Goal: Transaction & Acquisition: Download file/media

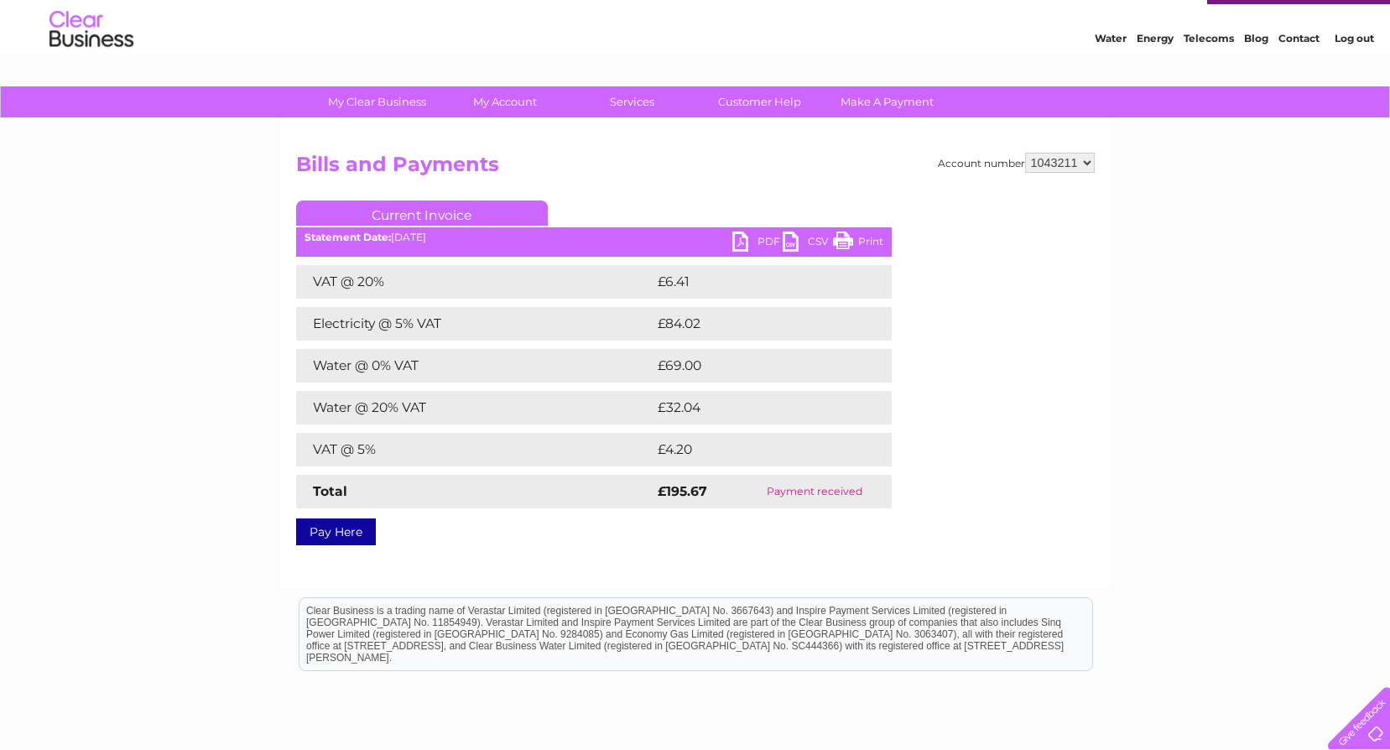
scroll to position [10, 0]
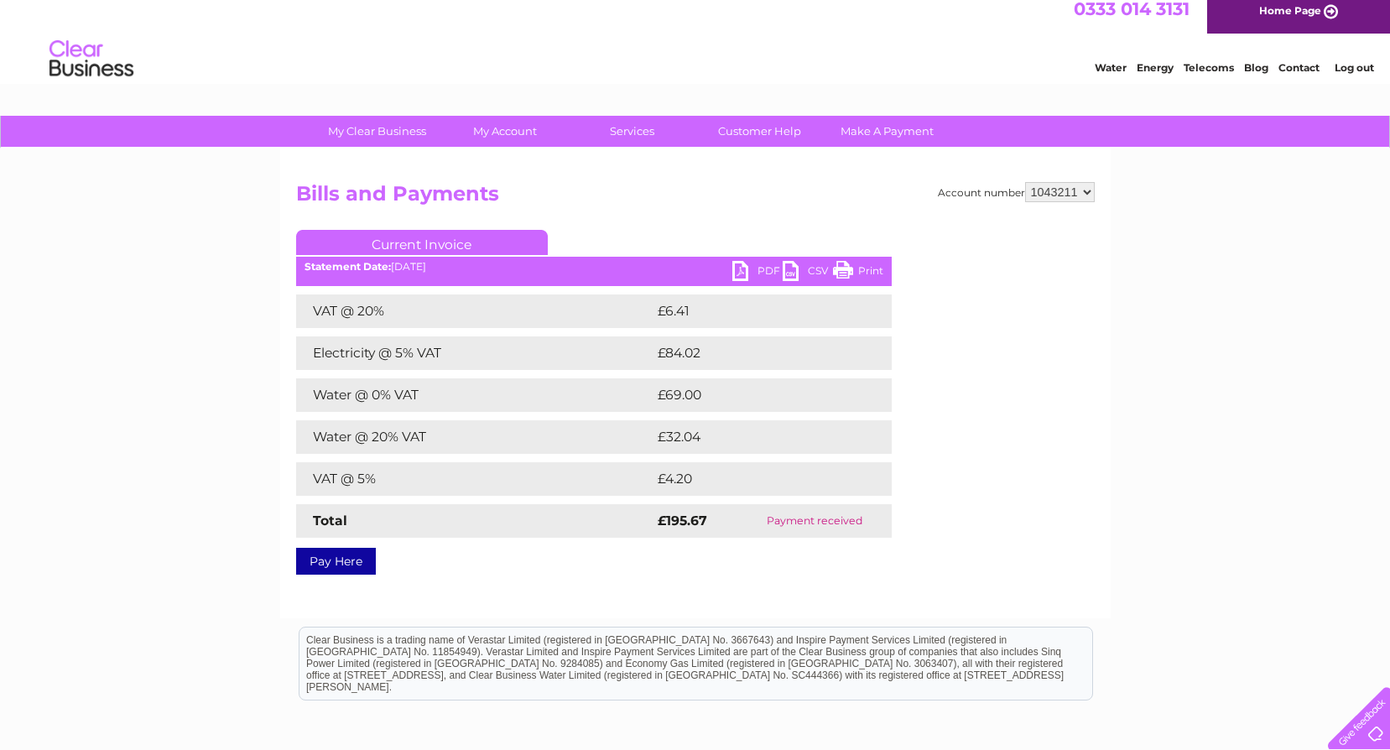
click at [747, 271] on link "PDF" at bounding box center [757, 273] width 50 height 24
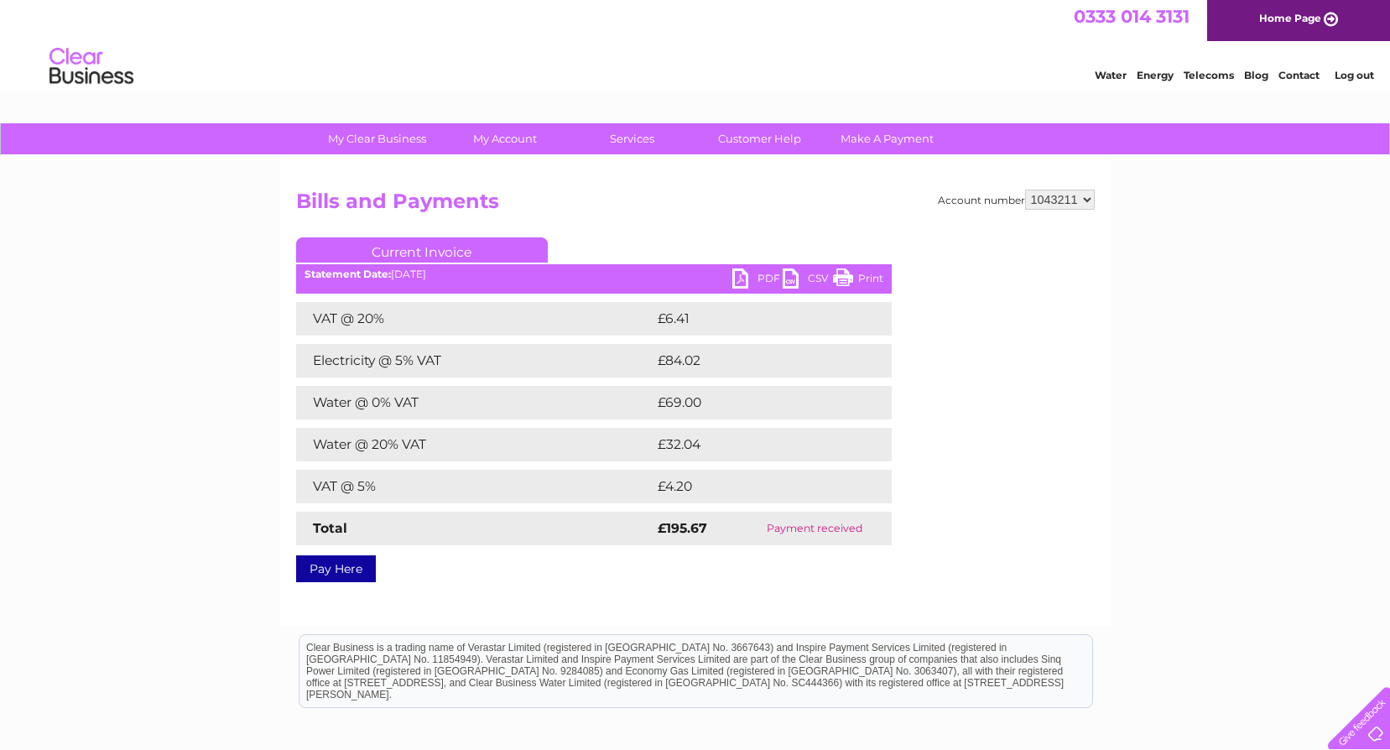
scroll to position [0, 0]
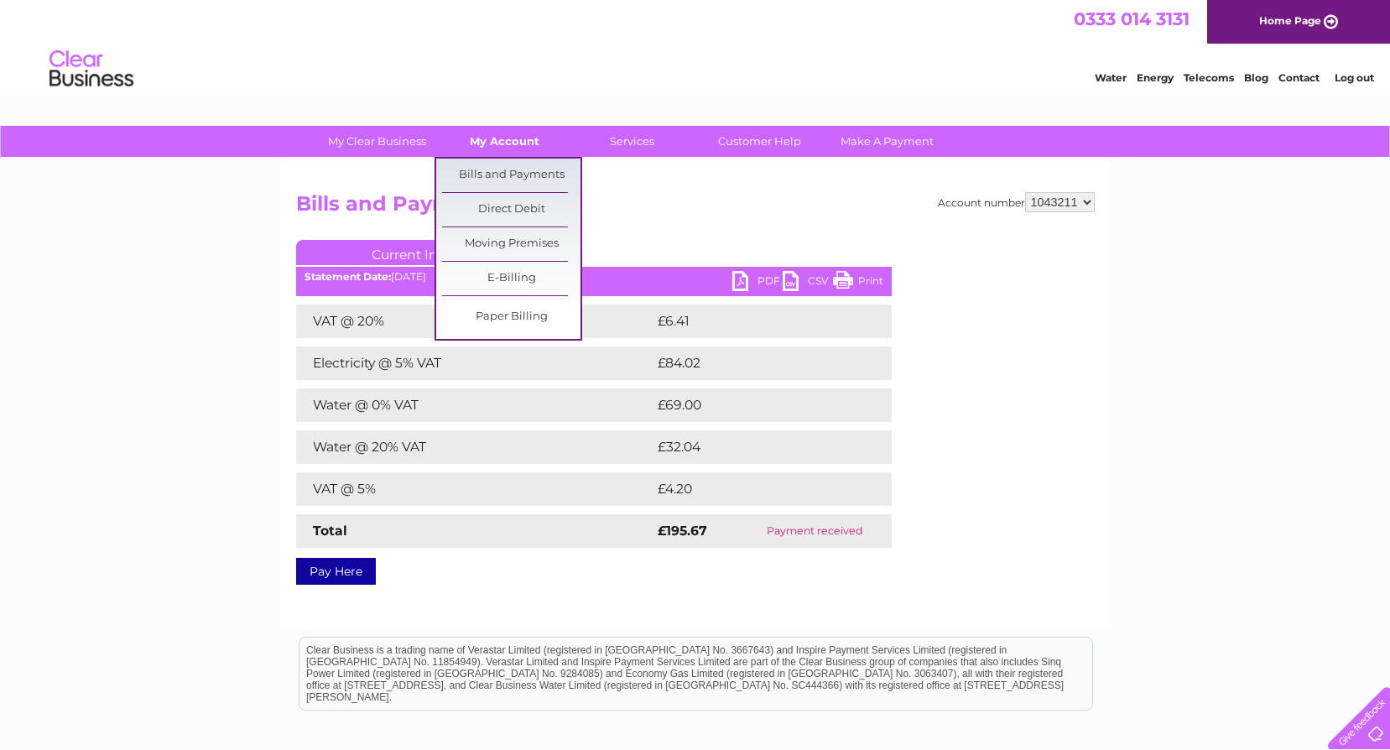
click at [491, 143] on link "My Account" at bounding box center [504, 141] width 138 height 31
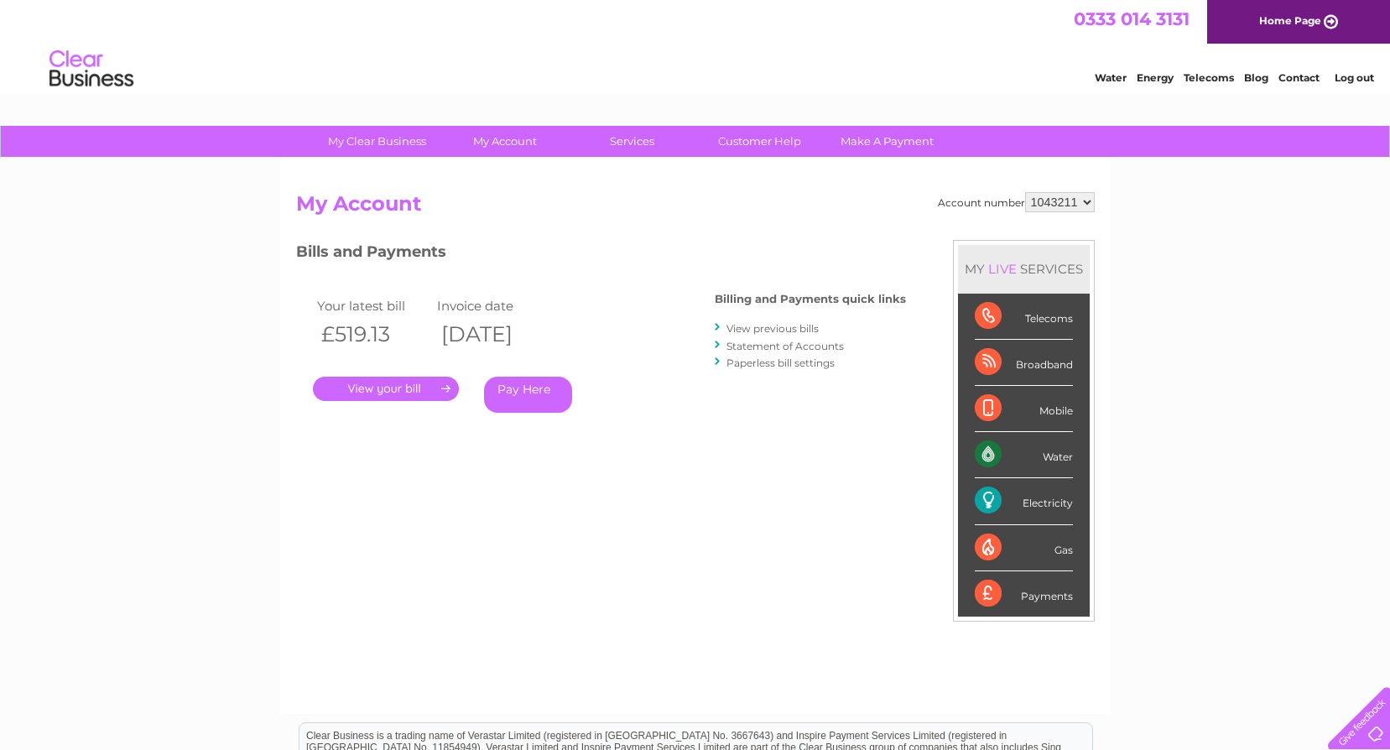
click at [396, 385] on link "." at bounding box center [386, 389] width 146 height 24
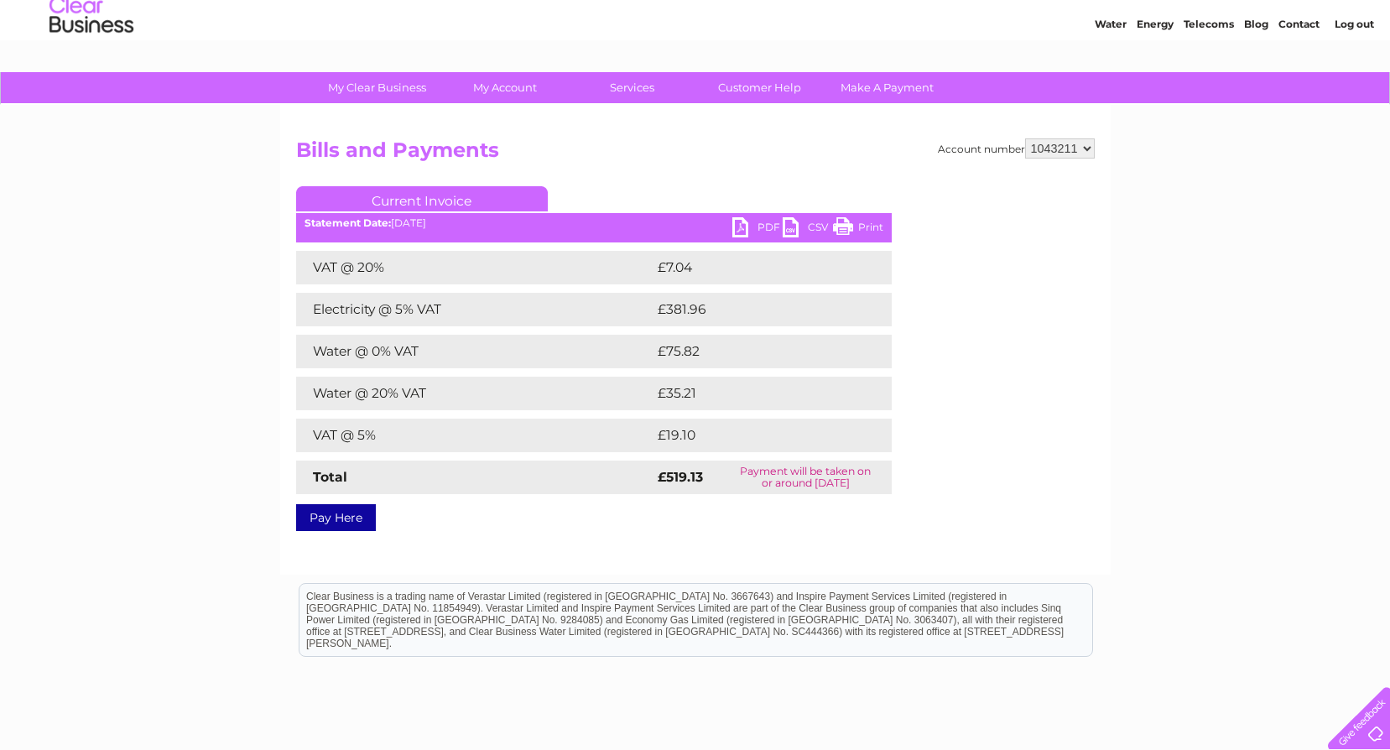
scroll to position [84, 0]
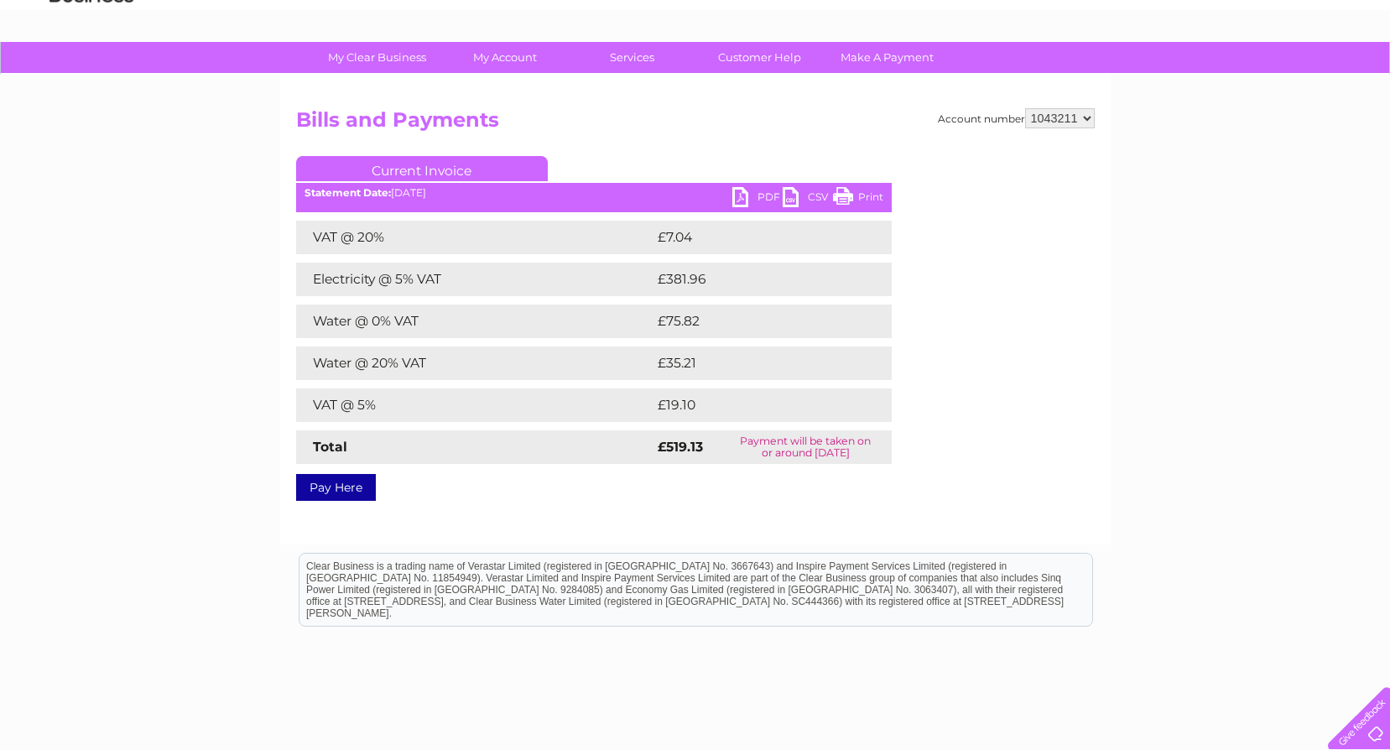
click at [737, 202] on link "PDF" at bounding box center [757, 199] width 50 height 24
click at [737, 203] on link "PDF" at bounding box center [757, 199] width 50 height 24
